Goal: Task Accomplishment & Management: Complete application form

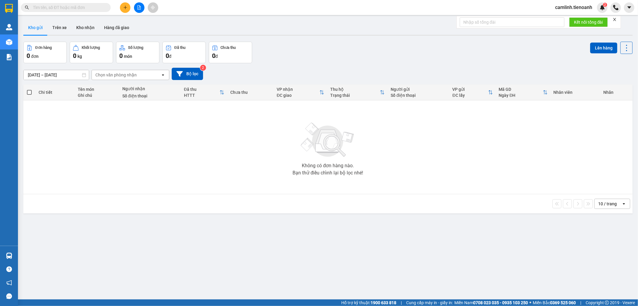
click at [582, 8] on span "camlinh.tienoanh" at bounding box center [574, 7] width 47 height 7
click at [575, 22] on li "Đăng xuất" at bounding box center [573, 19] width 47 height 10
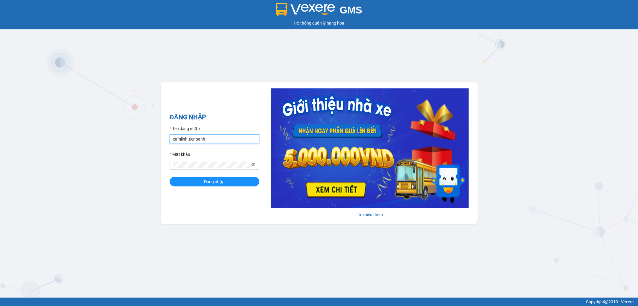
click at [216, 136] on input "camlinh.tienoanh" at bounding box center [215, 139] width 90 height 10
type input "thuyduyen.tienoanh"
click at [228, 187] on div "ĐĂNG NHẬP Tên đăng nhập thuyduyen.tienoanh Mật khẩu Đăng nhập" at bounding box center [215, 152] width 90 height 81
click at [228, 183] on button "Đăng nhập" at bounding box center [215, 182] width 90 height 10
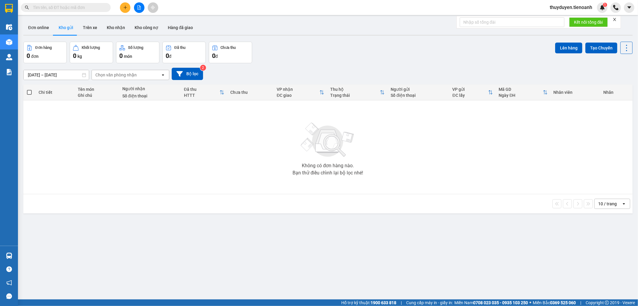
click at [289, 54] on div "Đơn hàng 0 đơn Khối lượng 0 kg Số lượng 0 món Đã thu 0 đ Chưa thu 0 đ Lên hàng …" at bounding box center [328, 53] width 610 height 22
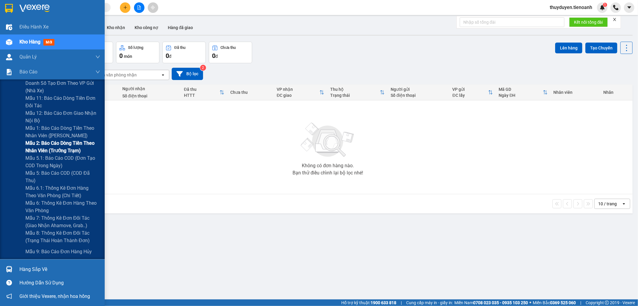
click at [44, 145] on span "Mẫu 2: Báo cáo dòng tiền theo nhân viên (Trưởng Trạm)" at bounding box center [62, 146] width 75 height 15
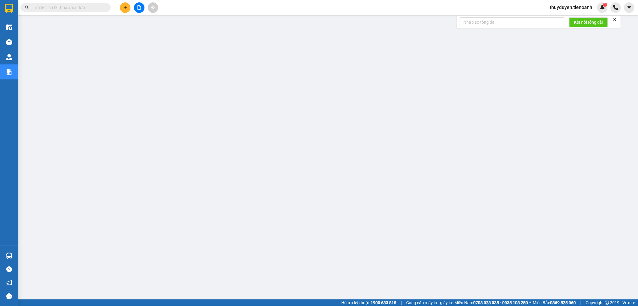
paste input "TH1209250080"
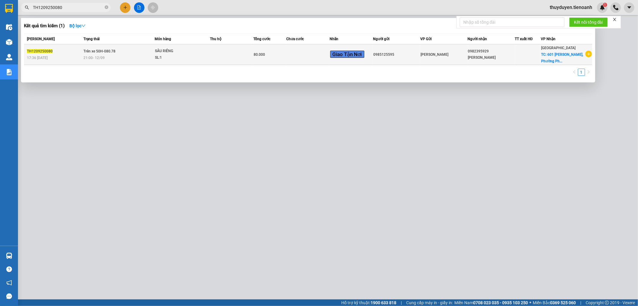
type input "TH1209250080"
click at [143, 57] on div "21:00 [DATE]" at bounding box center [119, 57] width 71 height 7
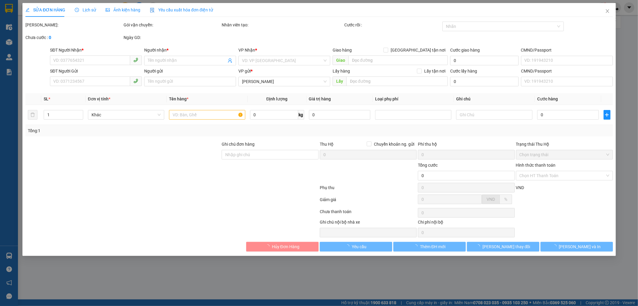
type input "0982395929"
type input "[PERSON_NAME]"
checkbox input "true"
type input "601 [PERSON_NAME], [GEOGRAPHIC_DATA], [GEOGRAPHIC_DATA], [GEOGRAPHIC_DATA]"
type input "0985125595"
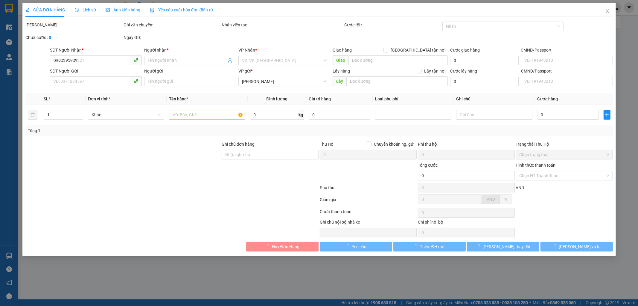
type input "80.000"
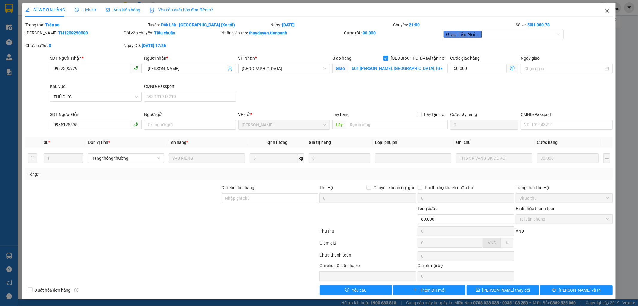
click at [603, 7] on span "Close" at bounding box center [607, 11] width 17 height 17
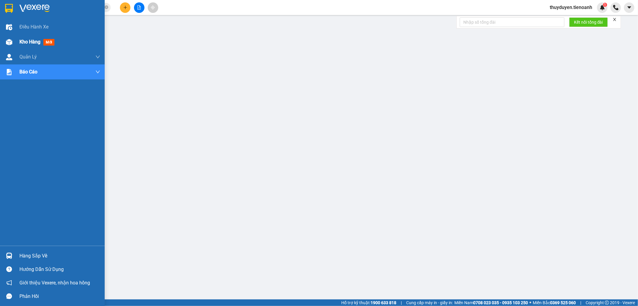
click at [27, 43] on span "Kho hàng" at bounding box center [29, 42] width 21 height 6
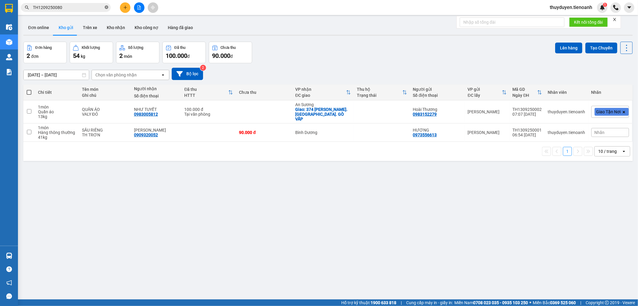
click at [107, 7] on icon "close-circle" at bounding box center [107, 7] width 4 height 4
click at [103, 29] on button "Kho nhận" at bounding box center [116, 27] width 28 height 14
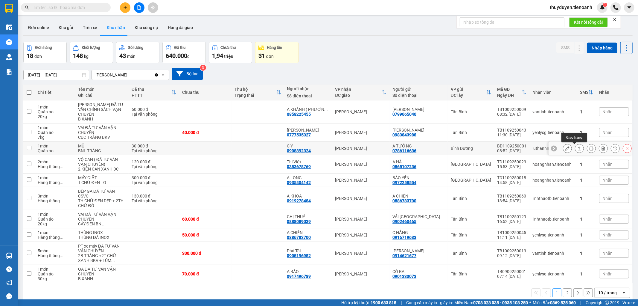
click at [578, 150] on icon at bounding box center [580, 148] width 4 height 4
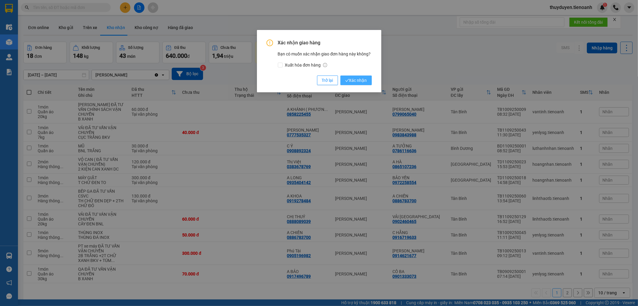
click at [350, 81] on span "Xác nhận" at bounding box center [356, 80] width 22 height 7
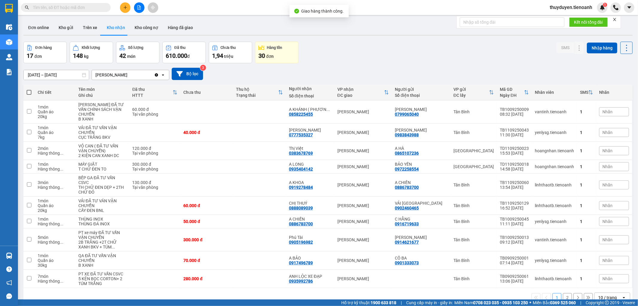
click at [365, 54] on div "Đơn hàng 17 đơn Khối lượng 148 kg Số lượng 42 món Đã thu 610.000 đ Chưa thu 1,9…" at bounding box center [328, 53] width 610 height 22
click at [68, 25] on button "Kho gửi" at bounding box center [66, 27] width 24 height 14
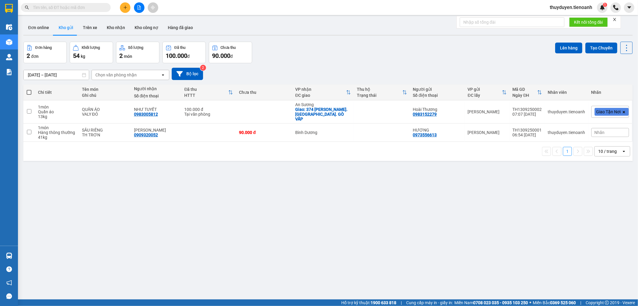
click at [341, 56] on div "Đơn hàng 2 đơn Khối lượng 54 kg Số lượng 2 món Đã thu 100.000 đ Chưa thu 90.000…" at bounding box center [328, 53] width 610 height 22
click at [101, 7] on input "text" at bounding box center [68, 7] width 71 height 7
paste input "0918394934"
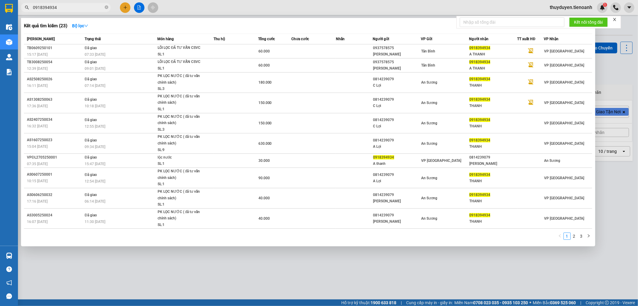
type input "0918394934"
click at [106, 7] on icon "close-circle" at bounding box center [107, 7] width 4 height 4
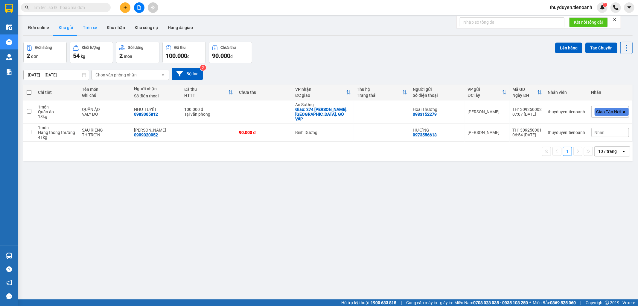
click at [80, 31] on button "Trên xe" at bounding box center [90, 27] width 24 height 14
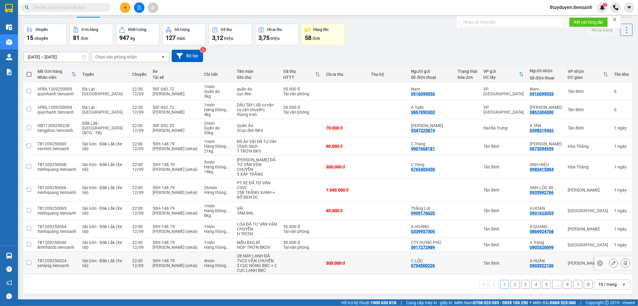
scroll to position [28, 0]
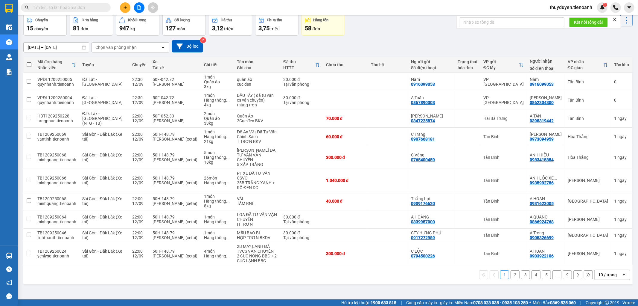
click at [601, 276] on div "10 / trang" at bounding box center [608, 274] width 19 height 6
click at [609, 261] on span "100 / trang" at bounding box center [605, 262] width 22 height 6
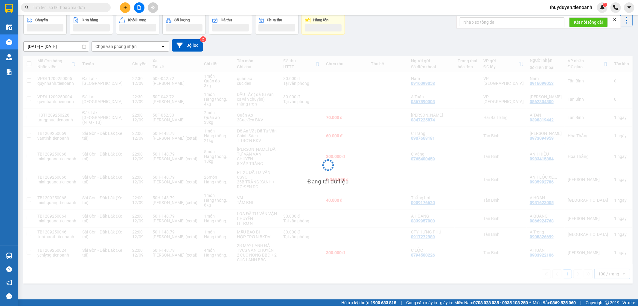
scroll to position [10, 0]
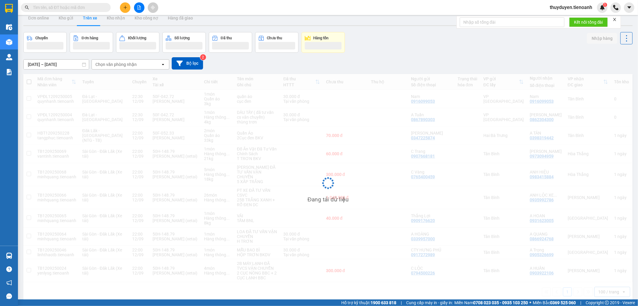
click at [135, 69] on div "Chọn văn phòng nhận" at bounding box center [126, 65] width 69 height 10
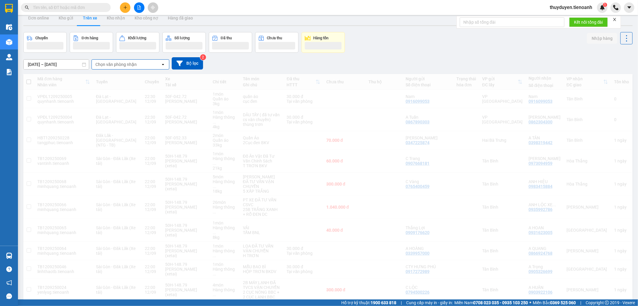
scroll to position [0, 0]
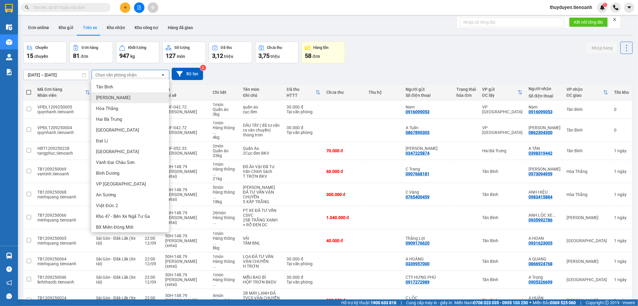
click at [109, 96] on span "[PERSON_NAME]" at bounding box center [113, 98] width 34 height 6
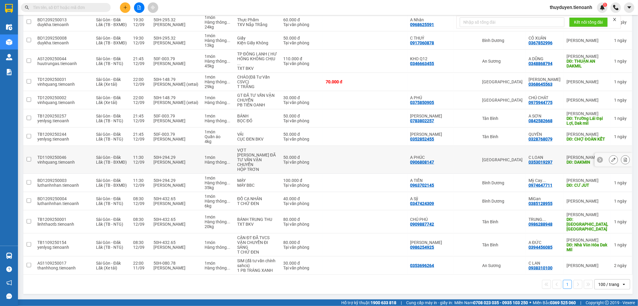
scroll to position [482, 0]
click at [612, 242] on icon at bounding box center [614, 244] width 4 height 4
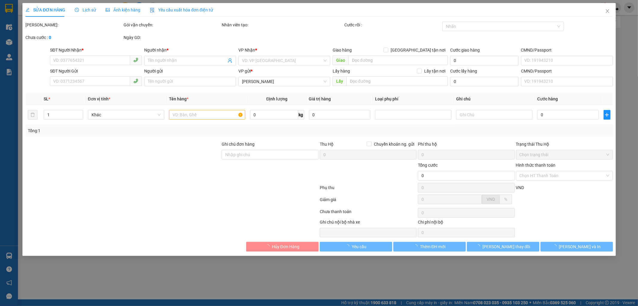
type input "0394456085"
type input "A ĐỨC"
type input "Nhà Văn Hóa Dak Mil"
type input "0986254925"
type input "[PERSON_NAME]"
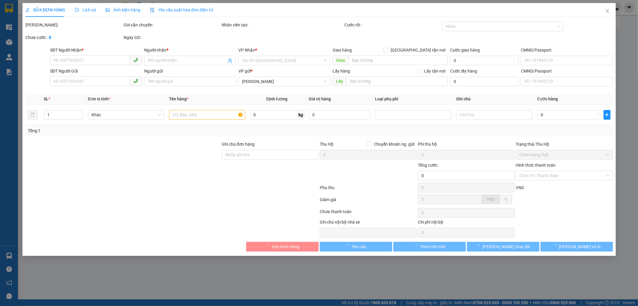
type input "80.000"
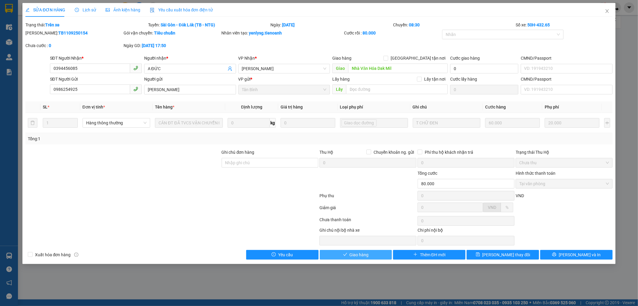
click at [357, 256] on span "Giao hàng" at bounding box center [359, 254] width 19 height 7
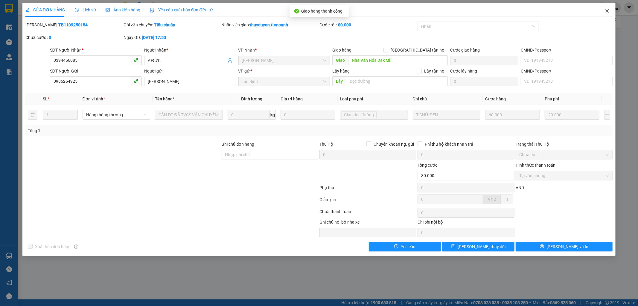
drag, startPoint x: 608, startPoint y: 7, endPoint x: 585, endPoint y: 1, distance: 23.7
click at [608, 7] on span "Close" at bounding box center [607, 11] width 17 height 17
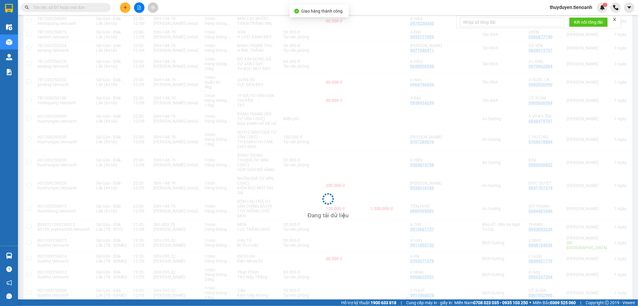
scroll to position [400, 0]
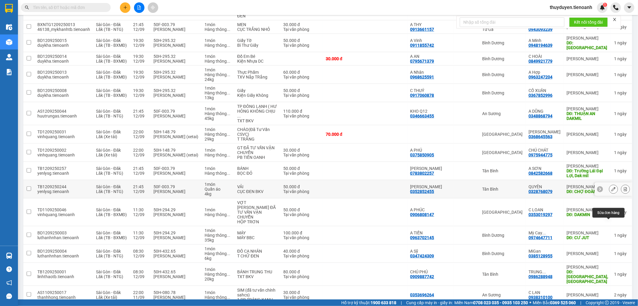
click at [611, 194] on button at bounding box center [614, 189] width 8 height 10
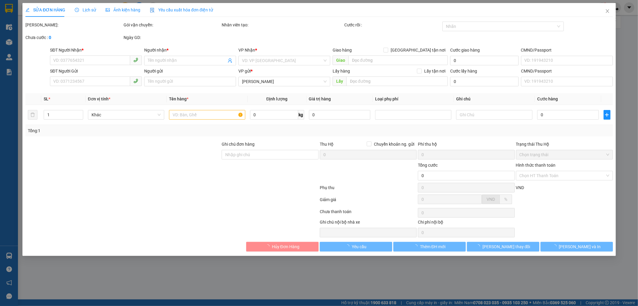
type input "0328768079"
type input "QUYÊN"
type input "CHỢ ĐOÀN KẾT"
type input "192116962"
type input "0352852455"
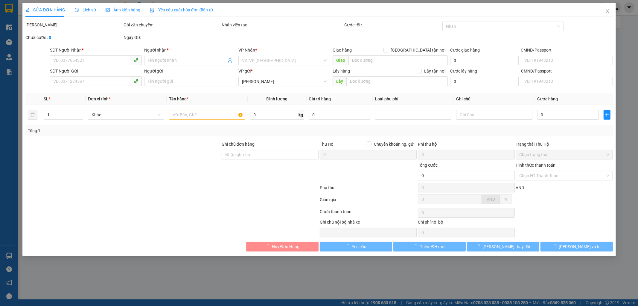
type input "[PERSON_NAME]"
type input "123465789"
type input "50.000"
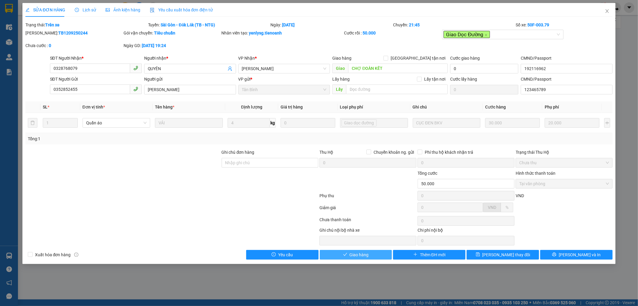
click at [376, 255] on button "Giao hàng" at bounding box center [356, 255] width 72 height 10
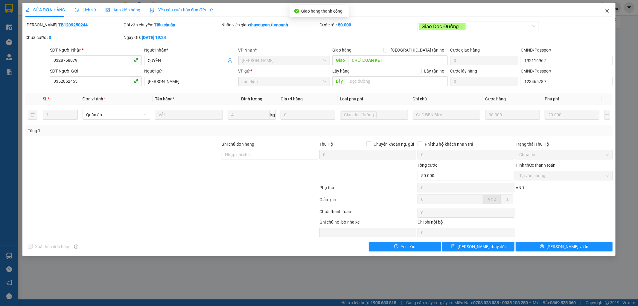
click at [608, 11] on icon "close" at bounding box center [607, 11] width 3 height 4
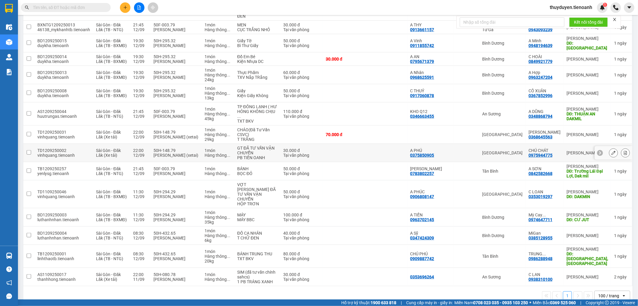
scroll to position [441, 0]
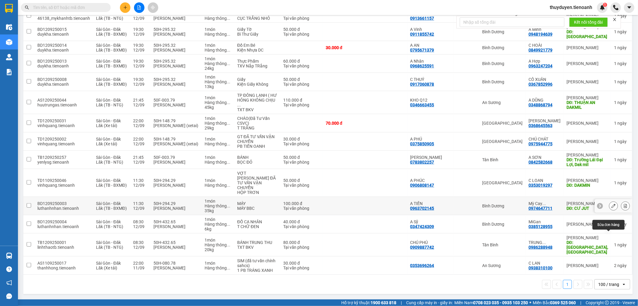
click at [612, 207] on icon at bounding box center [614, 206] width 4 height 4
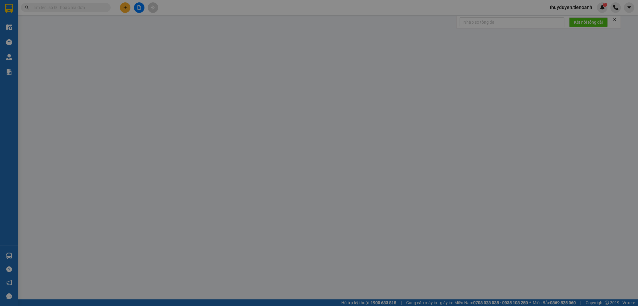
type input "0974647711"
type input "Mỳ Cay BUSAN"
type input "CƯ JUT"
type input "0963702145"
type input "A TIẾN"
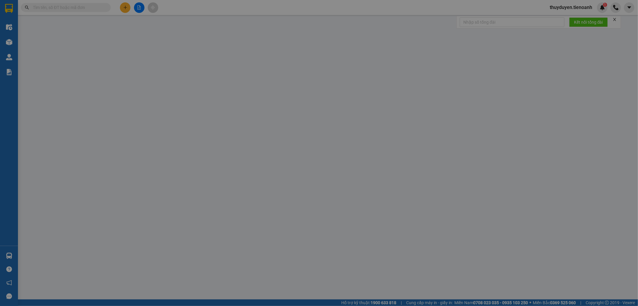
type input "100.000"
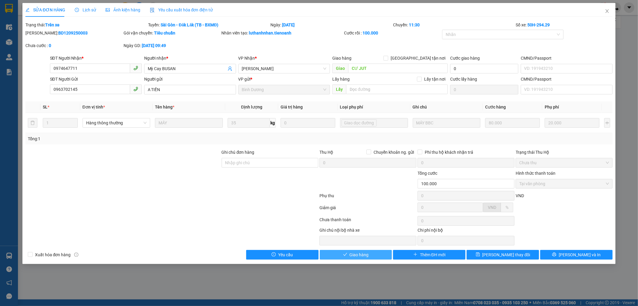
click at [349, 255] on button "Giao hàng" at bounding box center [356, 255] width 72 height 10
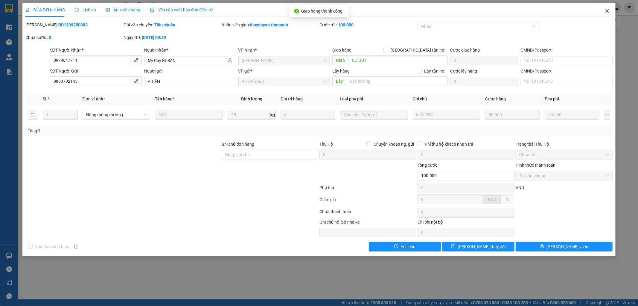
click at [608, 12] on icon "close" at bounding box center [607, 11] width 5 height 5
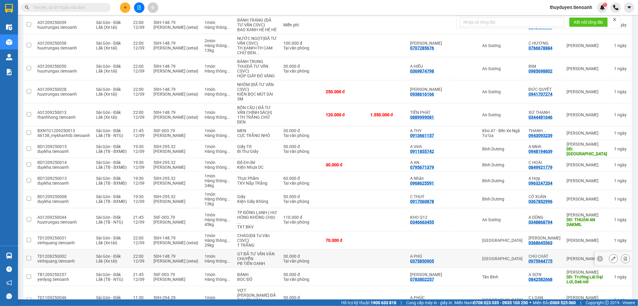
scroll to position [366, 0]
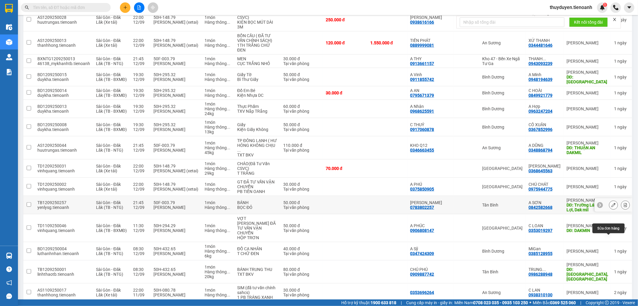
click at [612, 207] on icon at bounding box center [614, 205] width 4 height 4
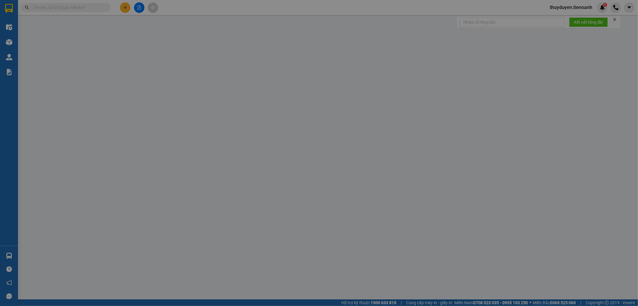
type input "0842582668"
type input "A SƠN"
type input "Trường Lái Đại Lợi, Dak mil"
type input "0783802257"
type input "[PERSON_NAME]"
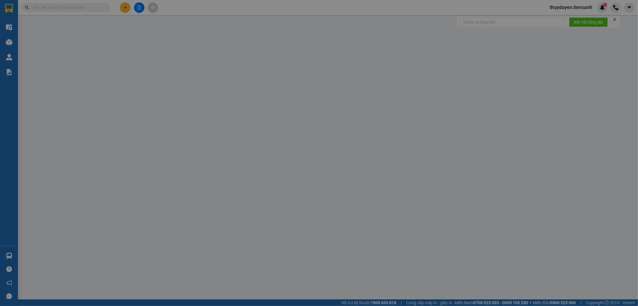
type input "50.000"
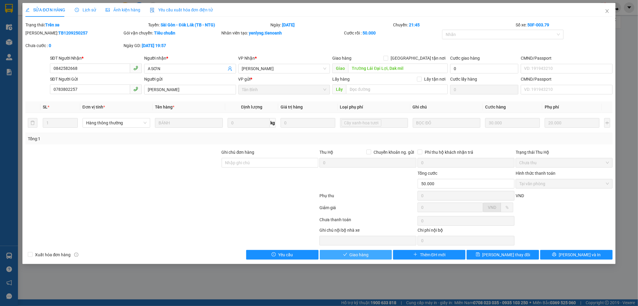
click at [337, 250] on button "Giao hàng" at bounding box center [356, 255] width 72 height 10
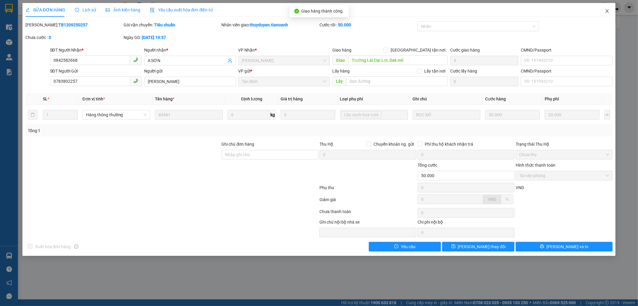
click at [609, 10] on icon "close" at bounding box center [607, 11] width 5 height 5
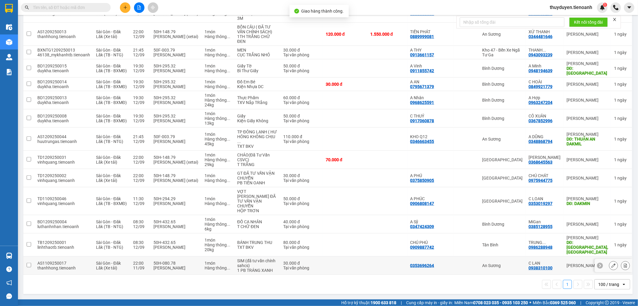
scroll to position [404, 0]
click at [612, 243] on icon at bounding box center [614, 244] width 4 height 4
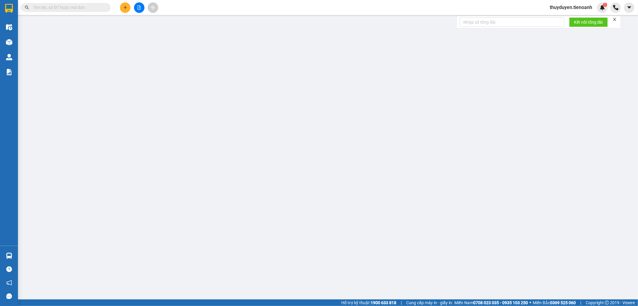
type input "0986288948"
type input "TRUNG PHÙNG"
type input "QUẢNG TÍN, [GEOGRAPHIC_DATA]"
type input "0909887742"
type input "CHÚ PHÚ"
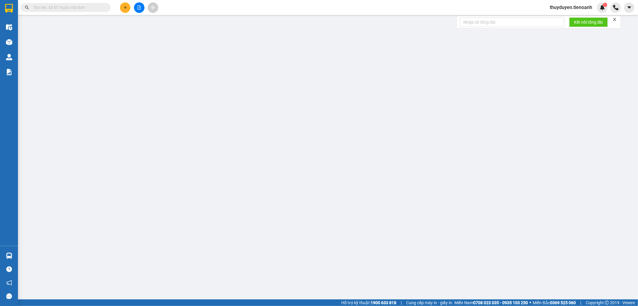
type input "80.000"
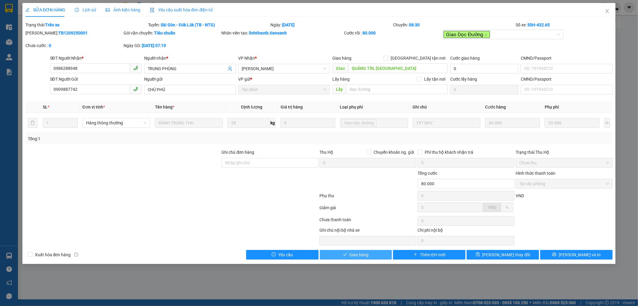
click at [337, 253] on button "Giao hàng" at bounding box center [356, 255] width 72 height 10
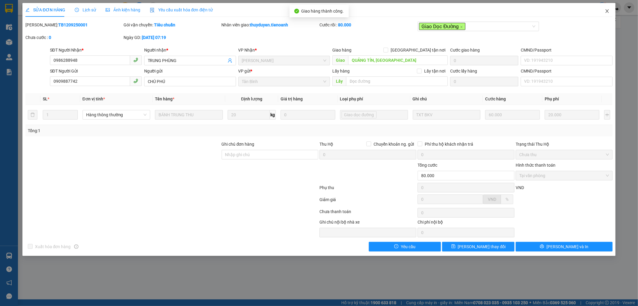
drag, startPoint x: 606, startPoint y: 10, endPoint x: 605, endPoint y: 4, distance: 6.5
click at [606, 10] on icon "close" at bounding box center [607, 11] width 5 height 5
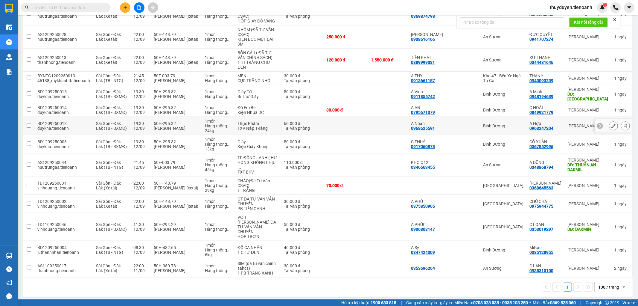
scroll to position [366, 0]
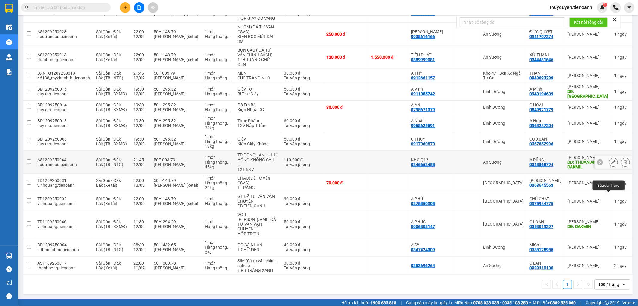
click at [610, 167] on button at bounding box center [614, 162] width 8 height 10
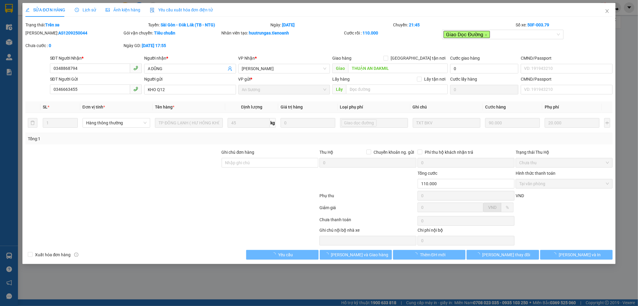
type input "0348868794"
type input "A DŨNG"
type input "THUẬN AN DAKMIL"
type input "0346663455"
type input "KHO Q12"
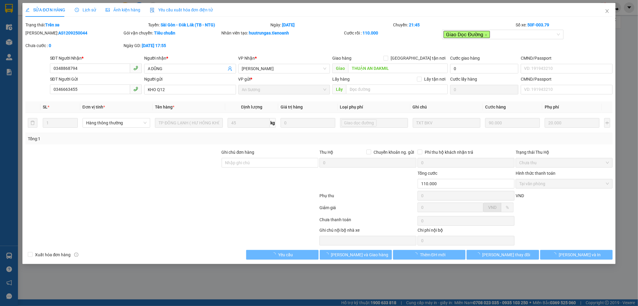
type input "110.000"
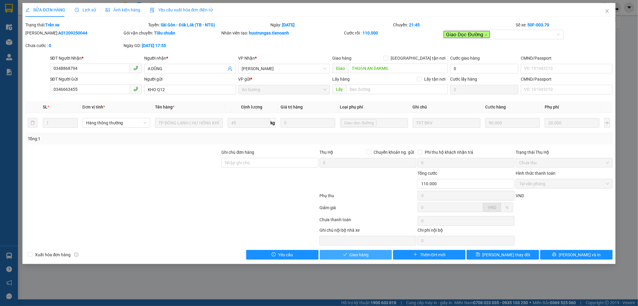
click at [343, 250] on button "Giao hàng" at bounding box center [356, 255] width 72 height 10
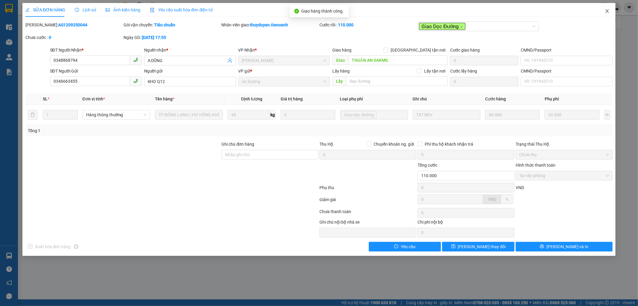
click at [609, 9] on icon "close" at bounding box center [607, 11] width 5 height 5
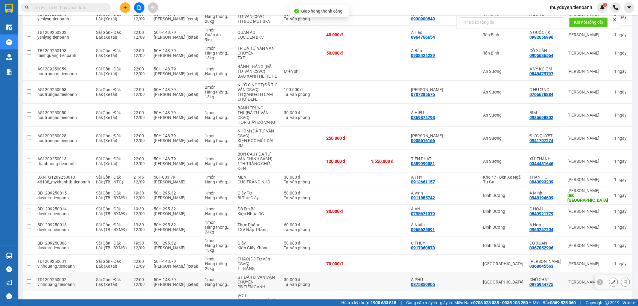
scroll to position [333, 0]
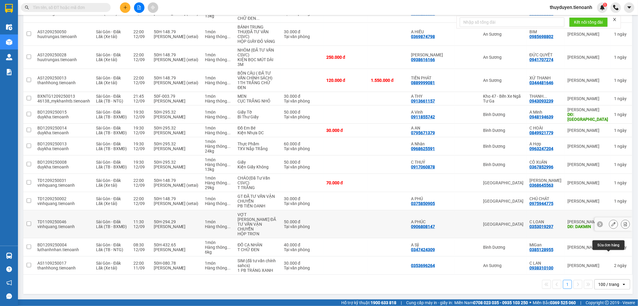
click at [612, 226] on icon at bounding box center [614, 224] width 4 height 4
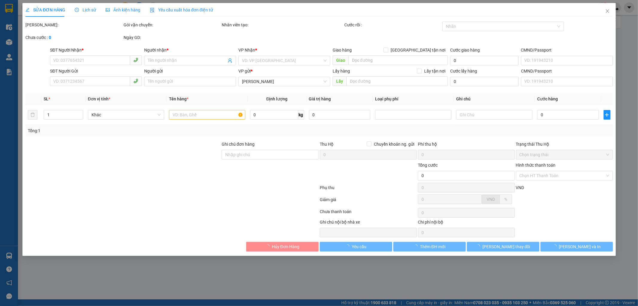
type input "0353019297"
type input "C LOAN"
type input "DAKMIN"
type input "0906808147"
type input "A PHÚC"
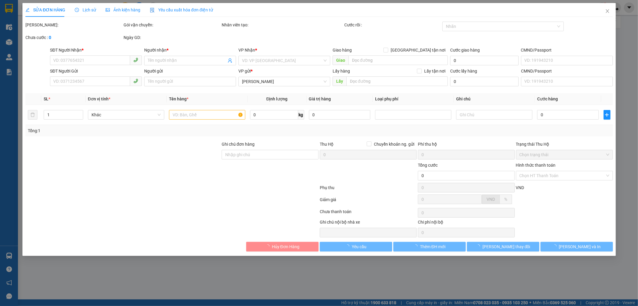
type input "50.000"
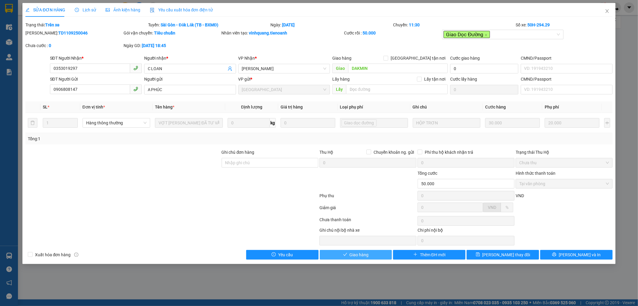
click at [357, 256] on span "Giao hàng" at bounding box center [359, 254] width 19 height 7
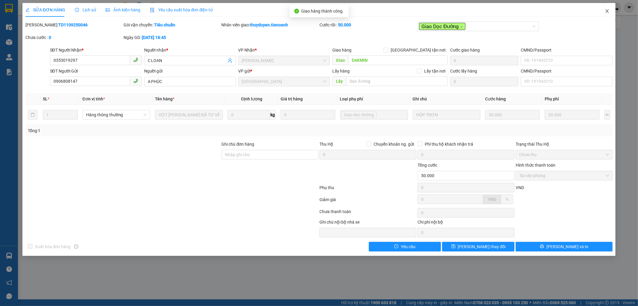
click at [606, 7] on span "Close" at bounding box center [607, 11] width 17 height 17
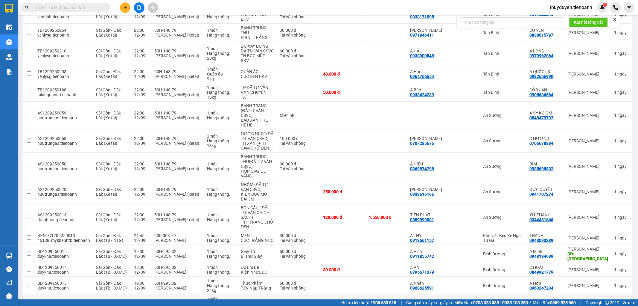
scroll to position [333, 0]
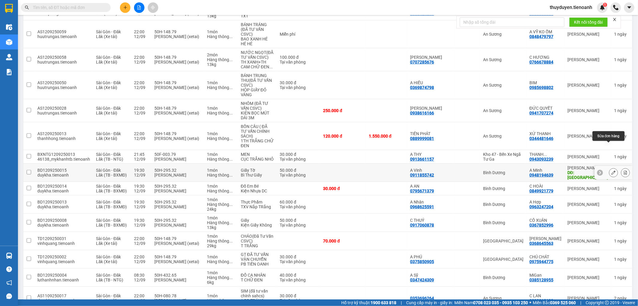
click at [610, 167] on button at bounding box center [614, 172] width 8 height 10
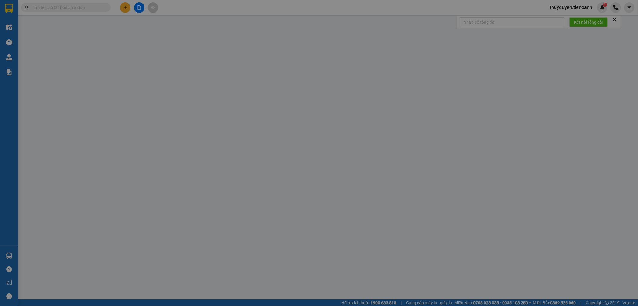
type input "0948194639"
type input "A Minh"
type input "[GEOGRAPHIC_DATA]"
type input "0911855742"
type input "A Vinh"
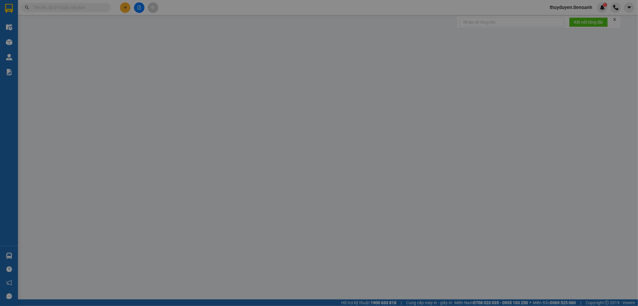
type input "50.000"
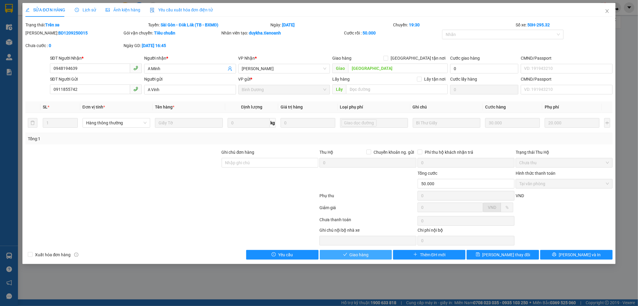
click at [356, 253] on span "Giao hàng" at bounding box center [359, 254] width 19 height 7
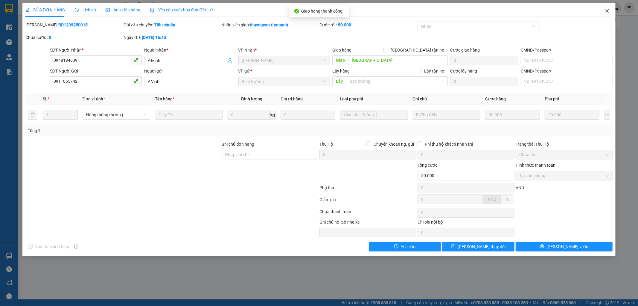
click at [606, 6] on span "Close" at bounding box center [607, 11] width 17 height 17
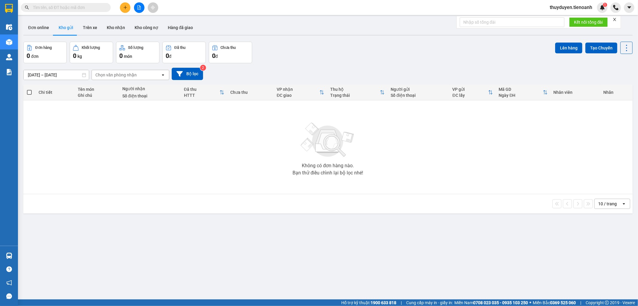
drag, startPoint x: 83, startPoint y: 11, endPoint x: 86, endPoint y: 7, distance: 5.3
paste input "TH1209250008"
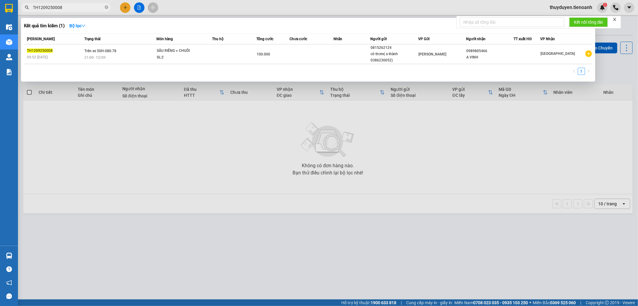
type input "TH1209250008"
click at [105, 8] on icon "close-circle" at bounding box center [107, 7] width 4 height 4
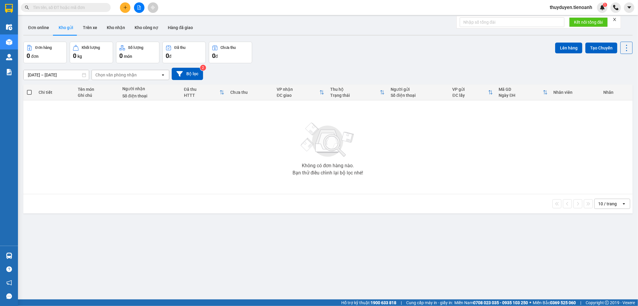
paste input "TH1209250015"
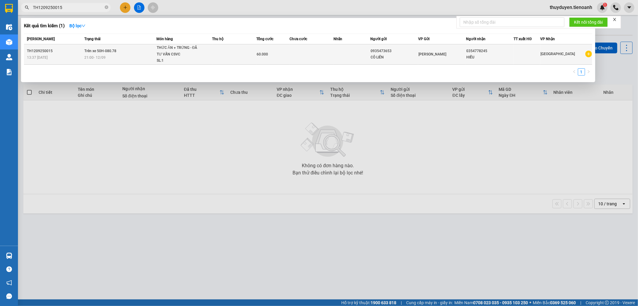
type input "TH1209250015"
click at [205, 55] on span "THỨC ĂN + TRỨNG - ĐÃ TƯ VẤN CSVC SL: 1" at bounding box center [184, 54] width 55 height 19
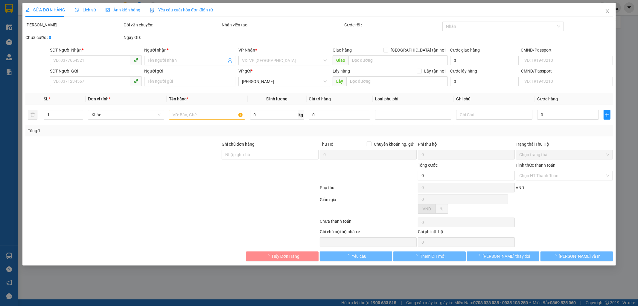
type input "0354778245"
type input "HIẾU"
type input "0935473653"
type input "CÔ LIÊN"
type input "60.000"
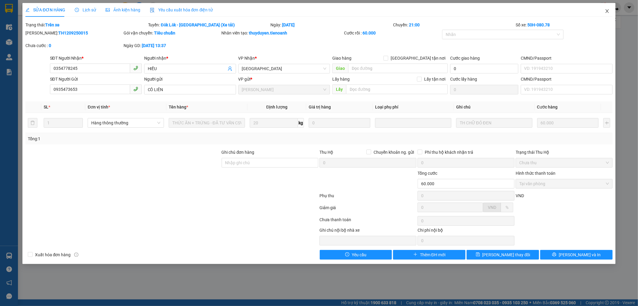
click at [609, 11] on icon "close" at bounding box center [607, 11] width 5 height 5
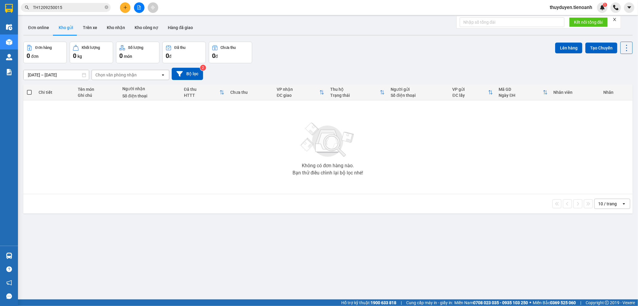
click at [86, 15] on main "ver 1.8.143 Đơn online Kho gửi Trên xe Kho nhận Kho công nợ Hàng đã giao Đơn hà…" at bounding box center [319, 149] width 638 height 299
click at [85, 15] on main "ver 1.8.143 Đơn online Kho gửi Trên xe Kho nhận Kho công nợ Hàng đã giao Đơn hà…" at bounding box center [319, 149] width 638 height 299
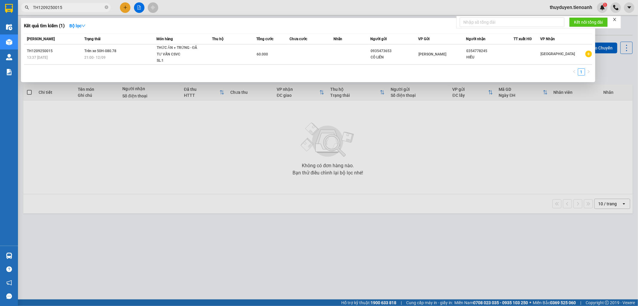
click at [85, 9] on input "TH1209250015" at bounding box center [68, 7] width 71 height 7
drag, startPoint x: 107, startPoint y: 8, endPoint x: 97, endPoint y: 7, distance: 10.3
click at [107, 8] on icon "close-circle" at bounding box center [107, 7] width 4 height 4
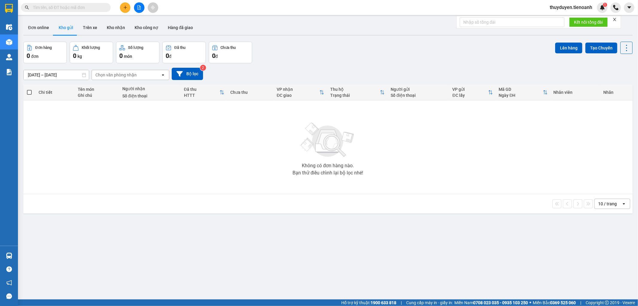
paste input "TH1209250078"
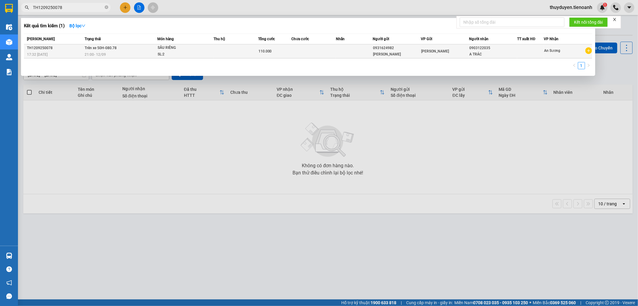
type input "TH1209250078"
click at [348, 51] on td at bounding box center [354, 51] width 37 height 14
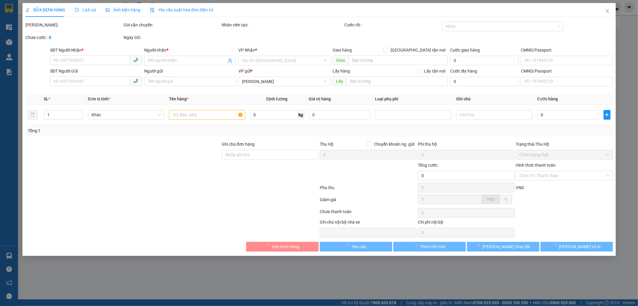
type input "0903122035"
type input "A TRÁC"
type input "0931624982"
type input "[PERSON_NAME]"
type input "110.000"
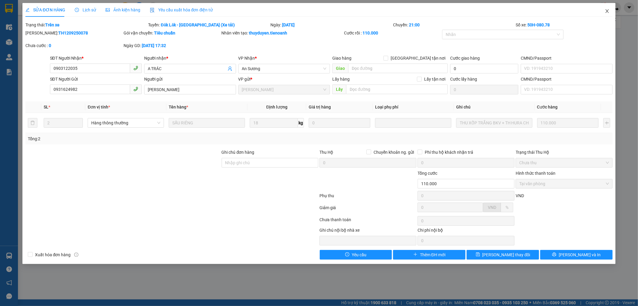
click at [608, 12] on icon "close" at bounding box center [607, 11] width 5 height 5
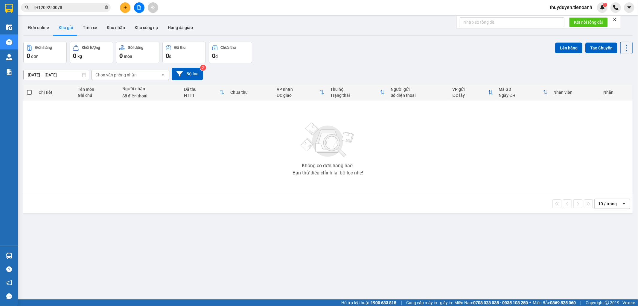
click at [107, 8] on icon "close-circle" at bounding box center [107, 7] width 4 height 4
paste input "TH1209250074"
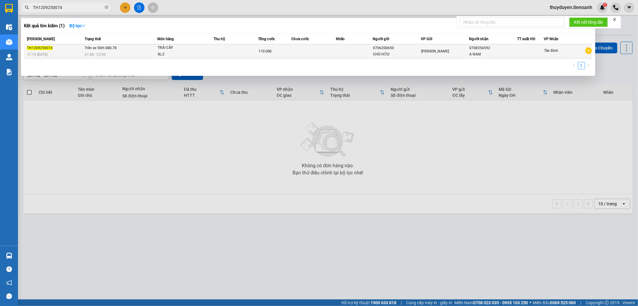
type input "TH1209250074"
click at [346, 48] on td at bounding box center [354, 51] width 37 height 14
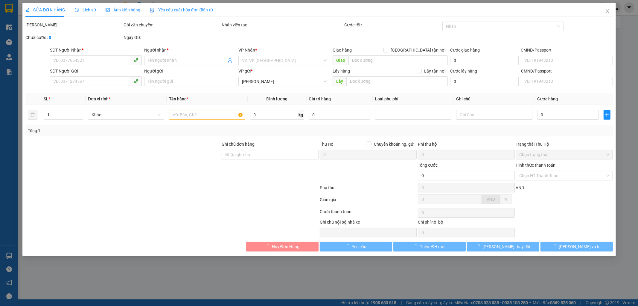
type input "0708356592"
type input "A NAM"
type input "0706200650"
type input "CHÚ HỮU"
type input "110.000"
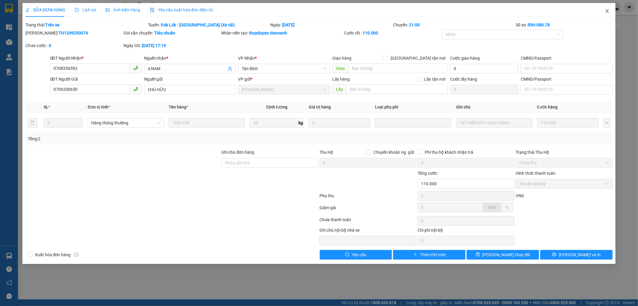
click at [607, 11] on icon "close" at bounding box center [607, 11] width 5 height 5
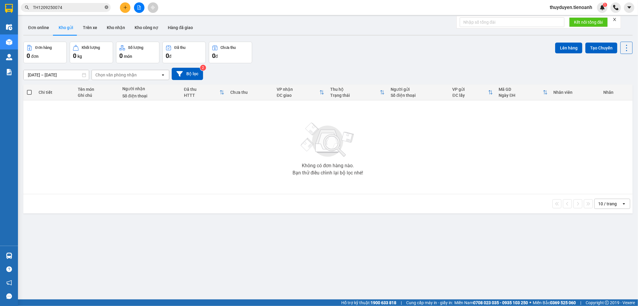
click at [107, 7] on icon "close-circle" at bounding box center [107, 7] width 4 height 4
paste input "TH1209250014"
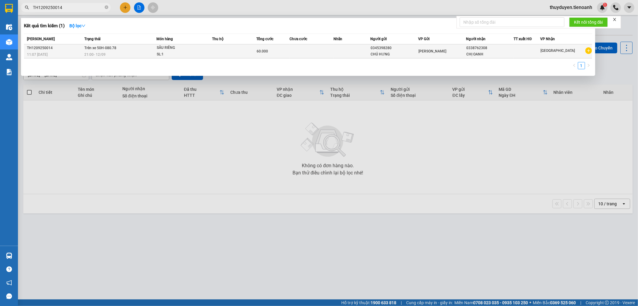
type input "TH1209250014"
click at [347, 54] on td at bounding box center [352, 51] width 37 height 14
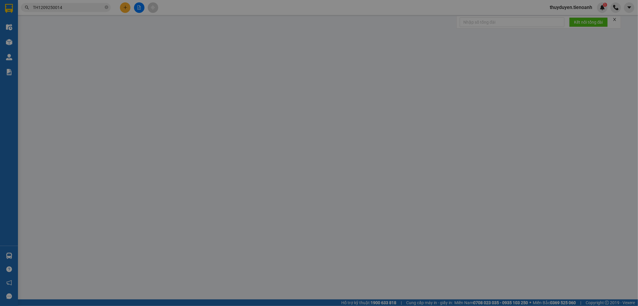
type input "0338762308"
type input "CHỊ OANH"
type input "0345398280"
type input "CHÚ HƯNG"
type input "60.000"
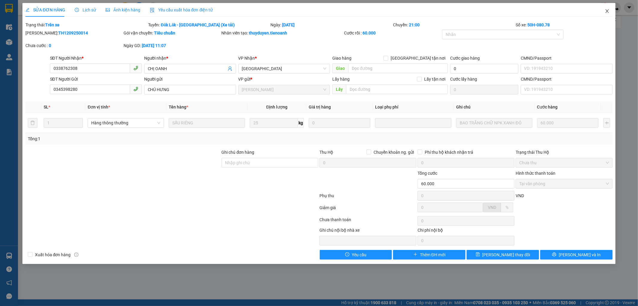
click at [608, 16] on span "Close" at bounding box center [607, 11] width 17 height 17
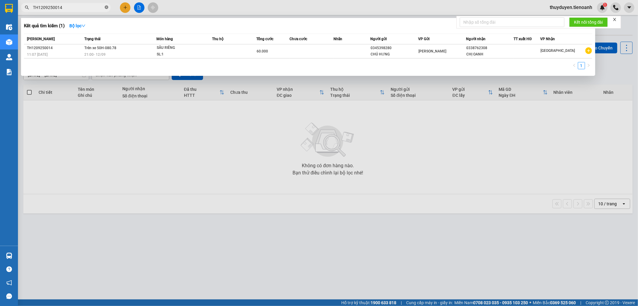
click at [106, 7] on icon "close-circle" at bounding box center [107, 7] width 4 height 4
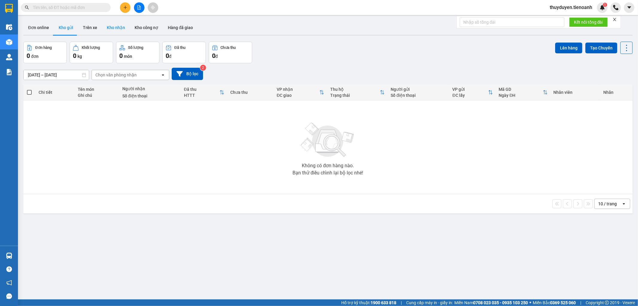
click at [117, 25] on button "Kho nhận" at bounding box center [116, 27] width 28 height 14
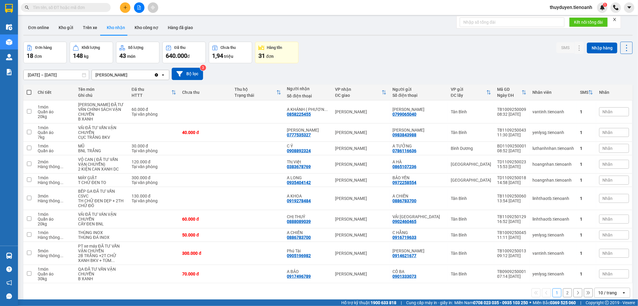
click at [89, 10] on input "text" at bounding box center [68, 7] width 71 height 7
paste input "TD1109250025"
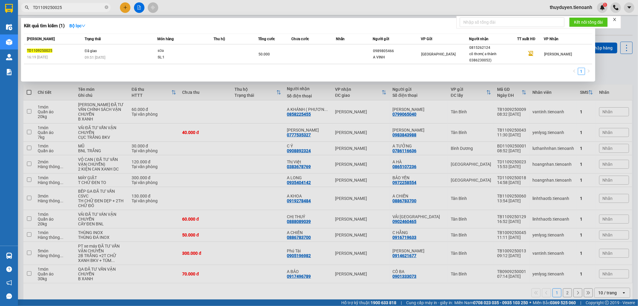
type input "TD1109250025"
drag, startPoint x: 106, startPoint y: 7, endPoint x: 92, endPoint y: 7, distance: 14.4
click at [104, 7] on span "TD1109250025" at bounding box center [66, 7] width 90 height 9
click at [82, 6] on input "TD1109250025" at bounding box center [68, 7] width 71 height 7
drag, startPoint x: 107, startPoint y: 8, endPoint x: 98, endPoint y: 5, distance: 9.1
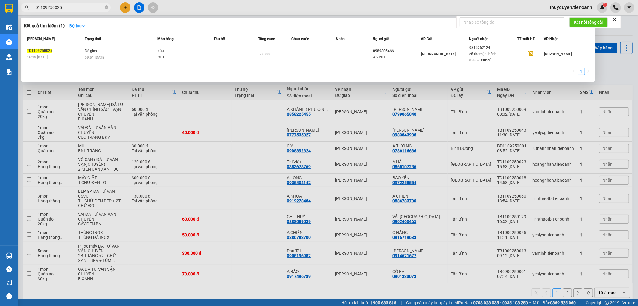
click at [105, 7] on icon "close-circle" at bounding box center [107, 7] width 4 height 4
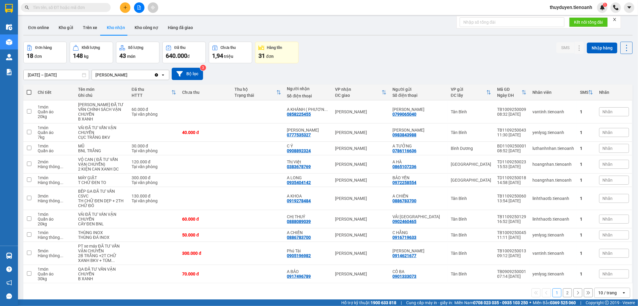
click at [94, 5] on input "text" at bounding box center [68, 7] width 71 height 7
paste input "TB1109250073"
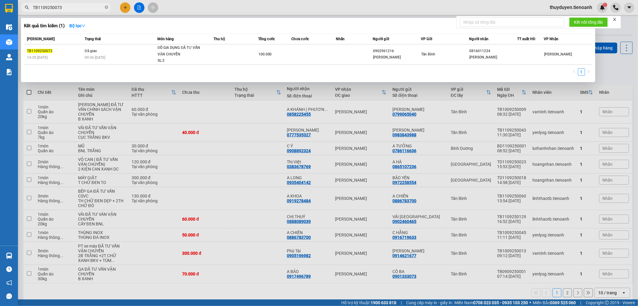
type input "TB1109250073"
click at [106, 7] on icon "close-circle" at bounding box center [107, 7] width 4 height 4
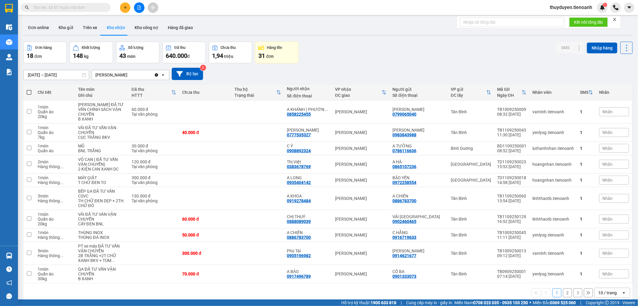
click at [90, 11] on span at bounding box center [66, 7] width 90 height 9
click at [90, 10] on input "text" at bounding box center [68, 7] width 71 height 7
paste input "TD1109250033"
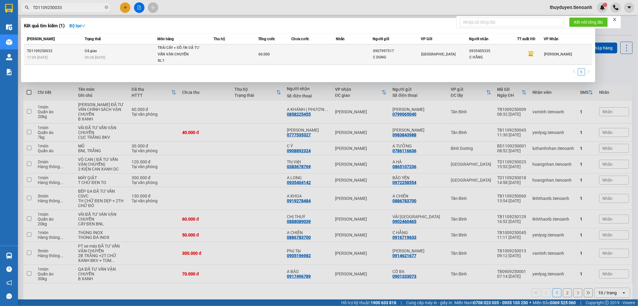
type input "TD1109250033"
click at [348, 57] on td at bounding box center [354, 54] width 37 height 20
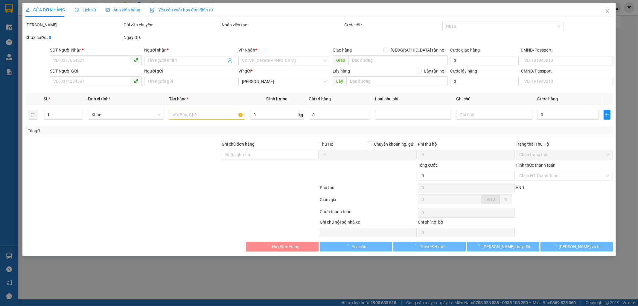
type input "0935405335"
type input "C HẰNG"
type input "0907997517"
type input "C DUNG"
type input "066182000194"
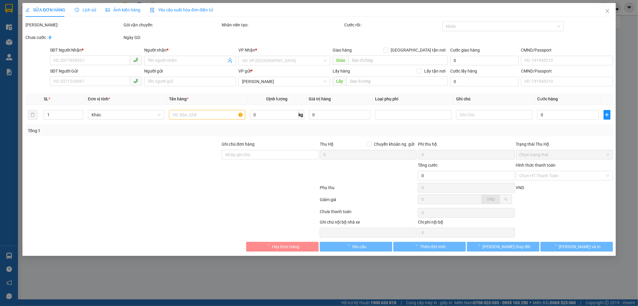
type input "60.000"
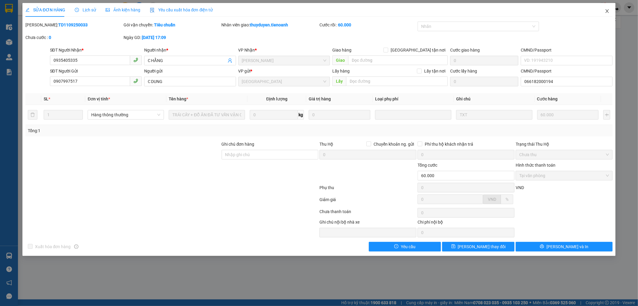
drag, startPoint x: 607, startPoint y: 11, endPoint x: 145, endPoint y: 5, distance: 461.9
click at [602, 10] on span "Close" at bounding box center [607, 11] width 17 height 17
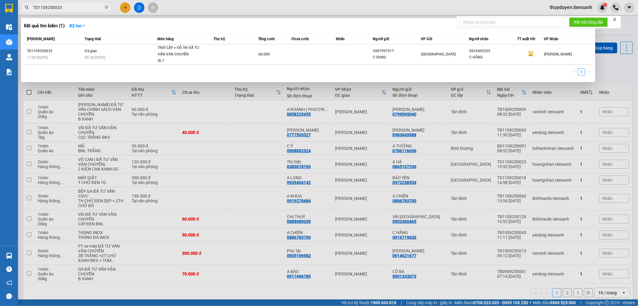
click at [108, 8] on span "TD1109250033" at bounding box center [66, 7] width 90 height 9
click at [107, 7] on span "TD1109250033" at bounding box center [66, 7] width 90 height 9
drag, startPoint x: 106, startPoint y: 7, endPoint x: 97, endPoint y: 7, distance: 8.7
click at [106, 7] on icon "close-circle" at bounding box center [107, 7] width 4 height 4
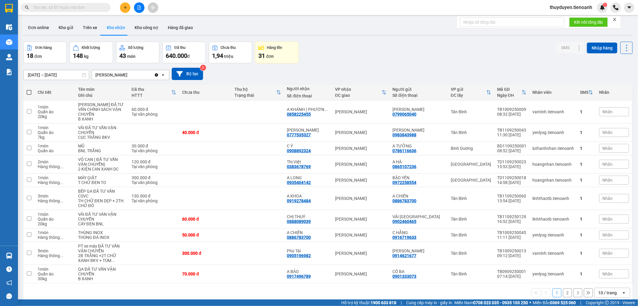
click at [87, 6] on input "text" at bounding box center [68, 7] width 71 height 7
paste input "TD1009250068"
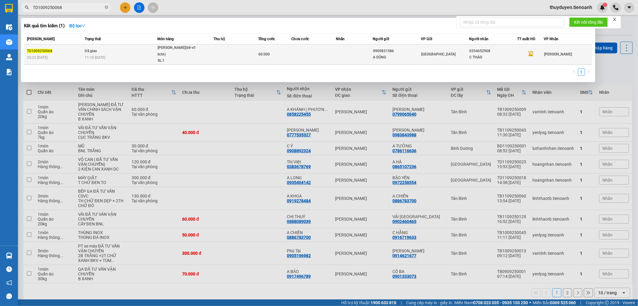
type input "TD1009250068"
click at [314, 48] on td at bounding box center [314, 54] width 45 height 20
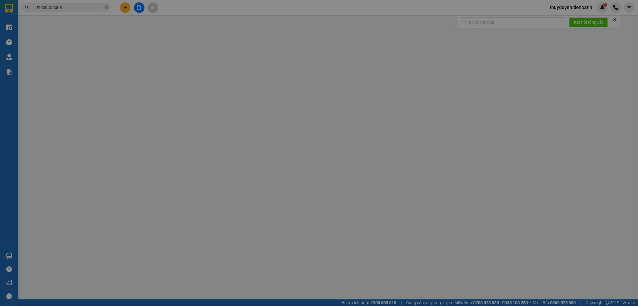
type input "0354652908"
type input "C THẢO"
type input "0909831586"
type input "A DŨNG"
type input "60.000"
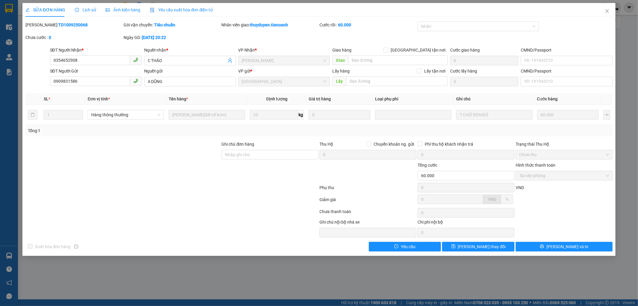
click at [90, 5] on div "Lịch sử" at bounding box center [85, 10] width 21 height 14
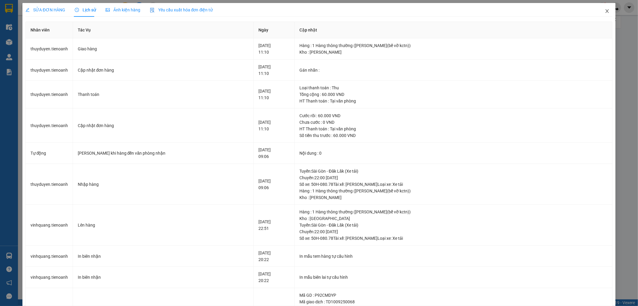
click at [605, 10] on icon "close" at bounding box center [607, 11] width 5 height 5
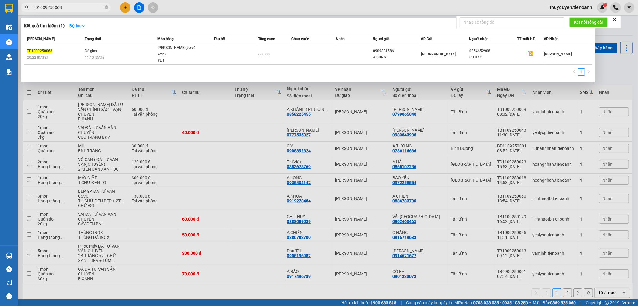
click at [106, 6] on icon "close-circle" at bounding box center [107, 7] width 4 height 4
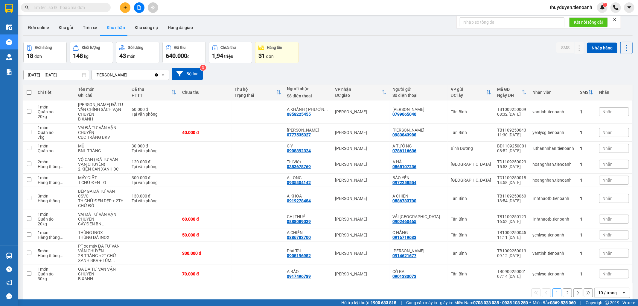
click at [85, 8] on input "text" at bounding box center [68, 7] width 71 height 7
paste input "BXNTG1109250007"
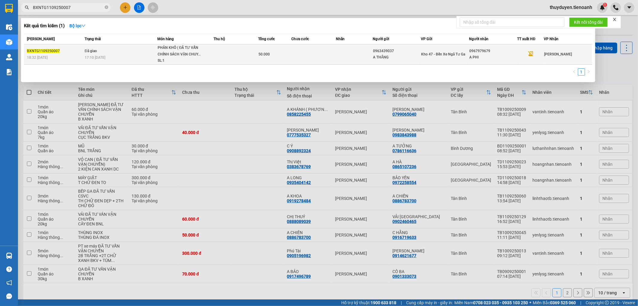
type input "BXNTG1109250007"
click at [236, 48] on td at bounding box center [236, 54] width 45 height 20
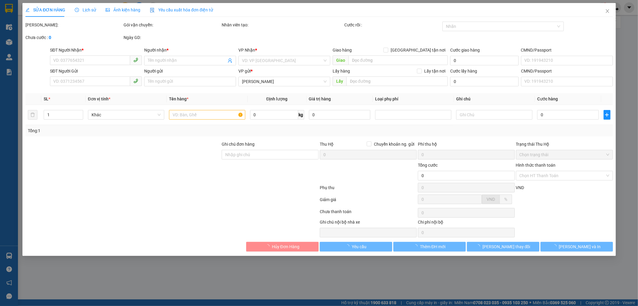
type input "0967979679"
type input "A PHI"
type input "0963439037"
type input "A THẮNG"
type input "50.000"
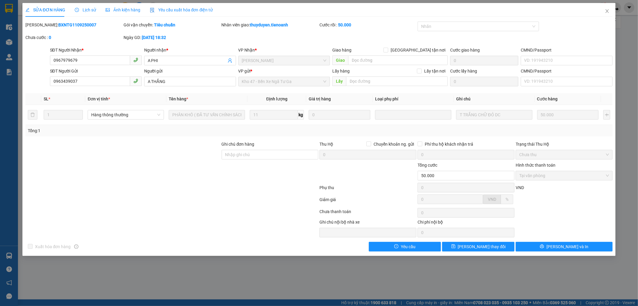
click at [89, 5] on div "Lịch sử" at bounding box center [85, 10] width 21 height 14
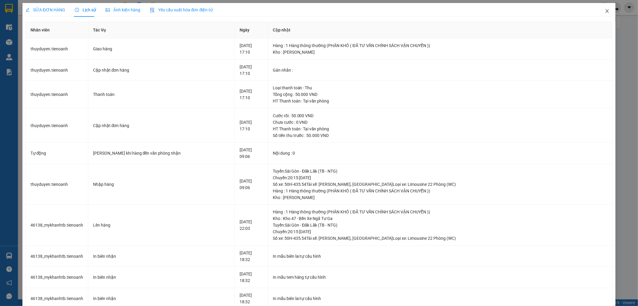
click at [605, 9] on icon "close" at bounding box center [607, 11] width 5 height 5
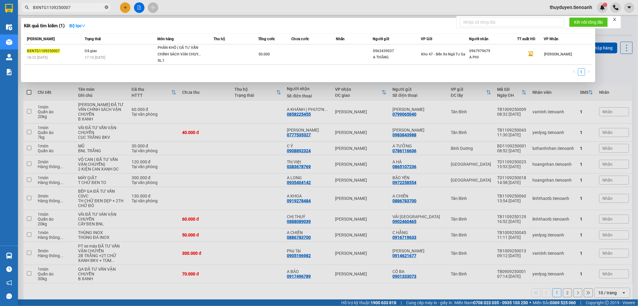
drag, startPoint x: 105, startPoint y: 7, endPoint x: 91, endPoint y: 4, distance: 14.6
click at [105, 7] on icon "close-circle" at bounding box center [107, 7] width 4 height 4
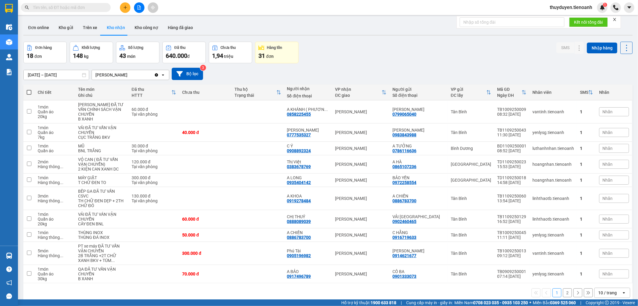
click at [90, 4] on span at bounding box center [66, 7] width 90 height 9
click at [90, 5] on input "text" at bounding box center [68, 7] width 71 height 7
paste input "TB1009250277"
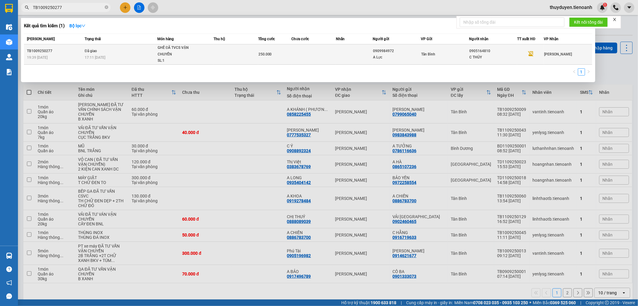
type input "TB1009250277"
click at [303, 52] on td at bounding box center [314, 54] width 45 height 20
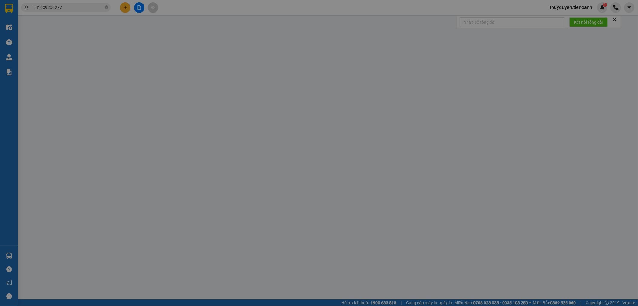
type input "0905164810"
type input "C THỦY"
type input "0909984972"
type input "A Lực"
type input "079091000357"
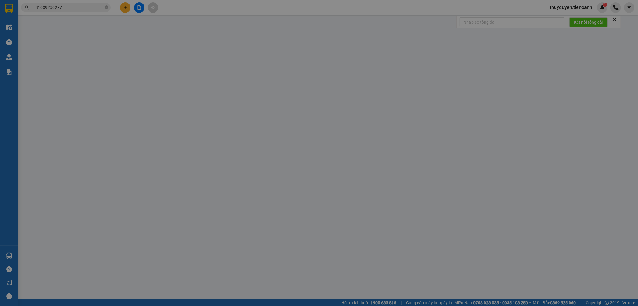
type input "250.000"
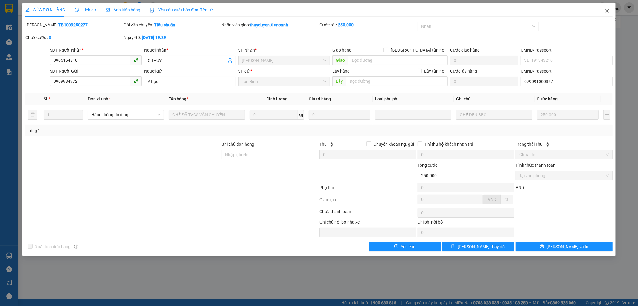
click at [609, 12] on icon "close" at bounding box center [607, 11] width 5 height 5
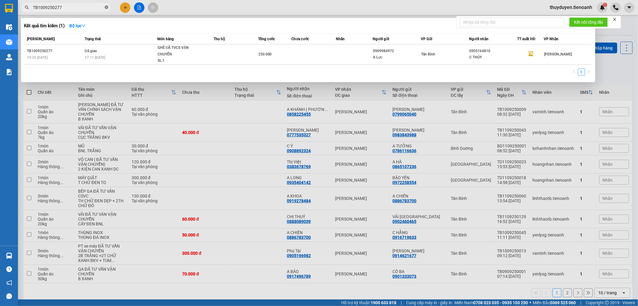
click at [107, 10] on span at bounding box center [107, 8] width 4 height 6
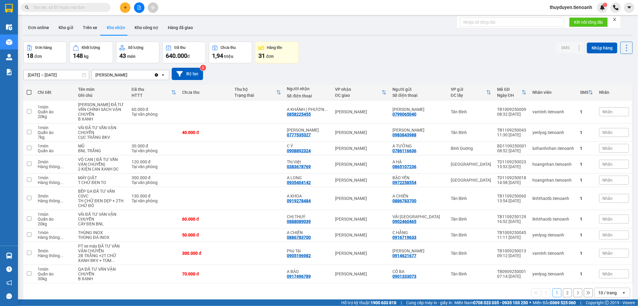
click at [97, 5] on input "text" at bounding box center [68, 7] width 71 height 7
paste input "BXNTG1109250007"
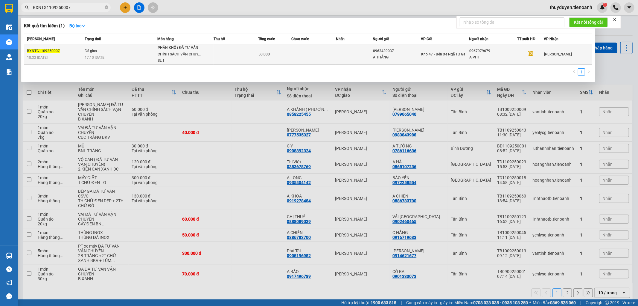
type input "BXNTG1109250007"
click at [217, 60] on td at bounding box center [236, 54] width 45 height 20
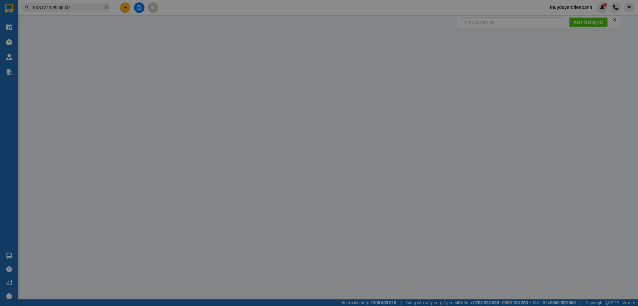
type input "0967979679"
type input "A PHI"
type input "0963439037"
type input "A THẮNG"
type input "50.000"
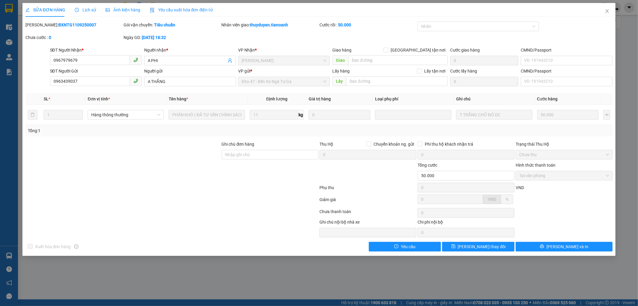
click at [85, 11] on span "Lịch sử" at bounding box center [85, 9] width 21 height 5
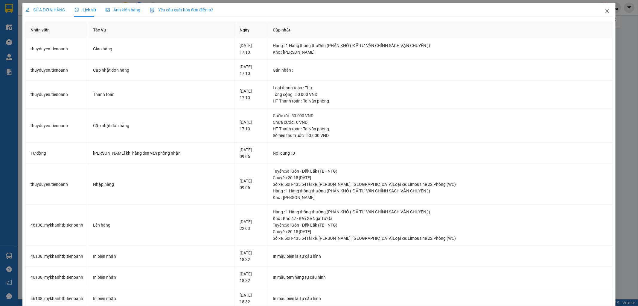
click at [605, 9] on icon "close" at bounding box center [607, 11] width 5 height 5
